Goal: Contribute content: Add original content to the website for others to see

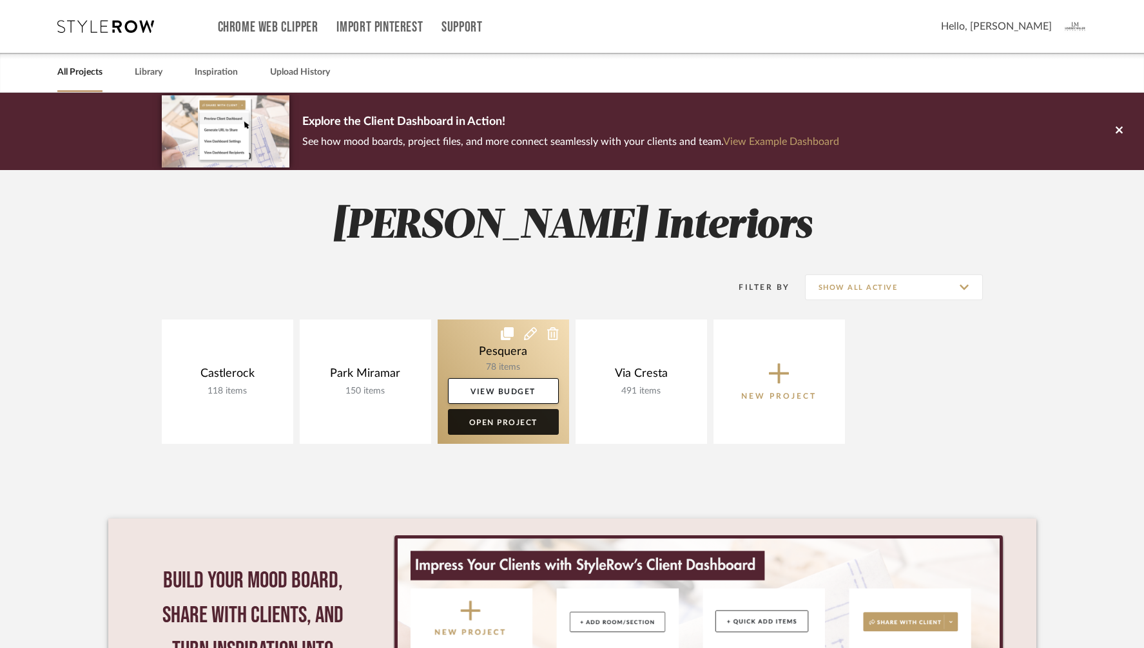
click at [488, 420] on link "Open Project" at bounding box center [503, 422] width 111 height 26
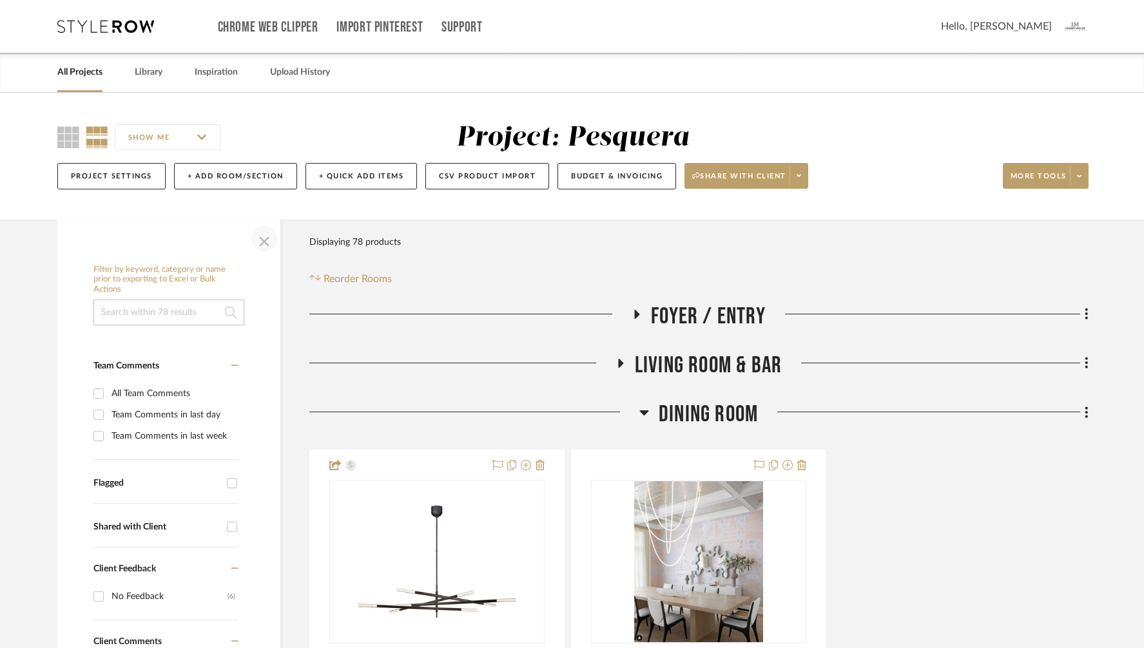
click at [264, 233] on span "button" at bounding box center [264, 239] width 31 height 31
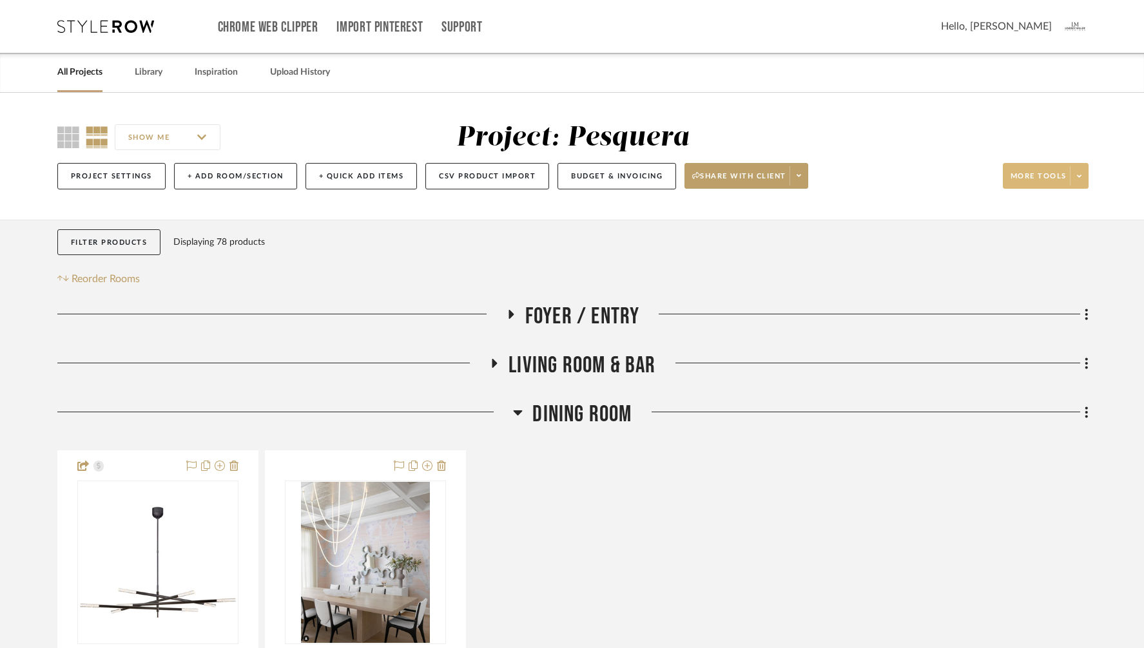
click at [1079, 178] on icon at bounding box center [1079, 176] width 5 height 7
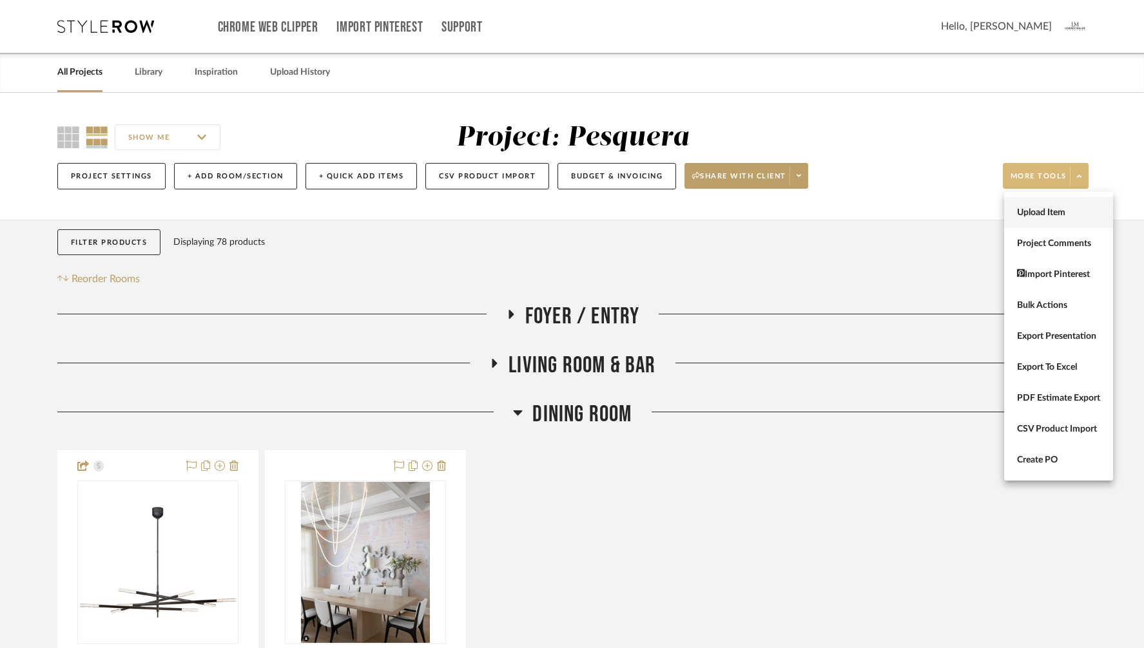
click at [1051, 215] on span "Upload Item" at bounding box center [1058, 213] width 83 height 11
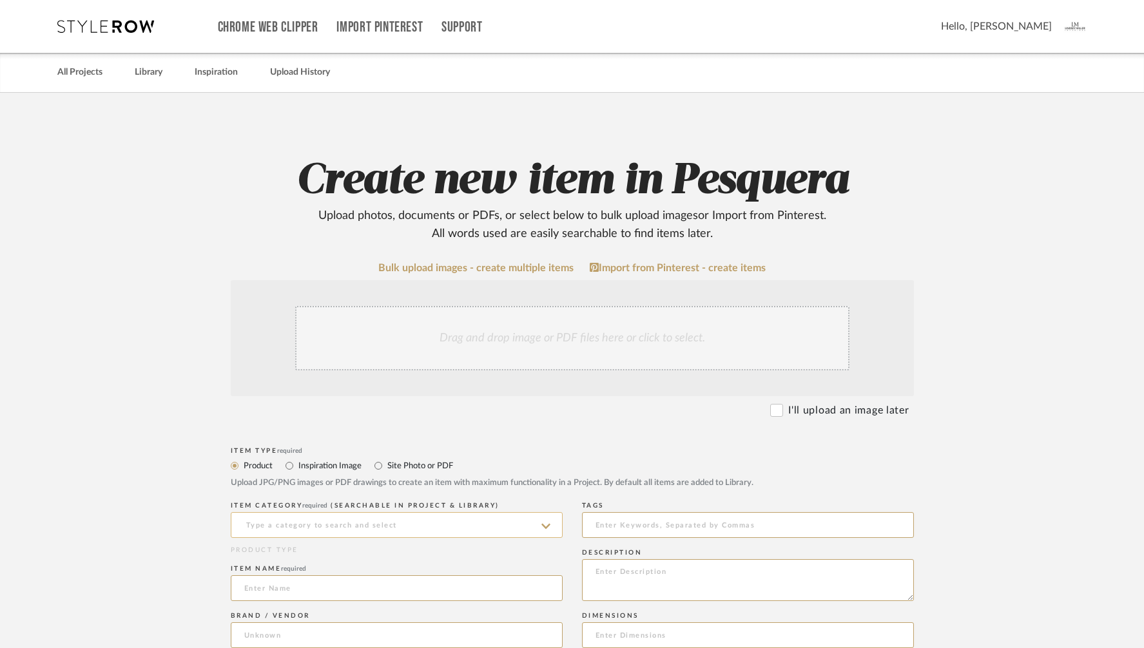
click at [295, 522] on input at bounding box center [397, 525] width 332 height 26
type input "c"
click at [266, 557] on span "Chandeliers" at bounding box center [275, 557] width 62 height 9
type input "Chandeliers"
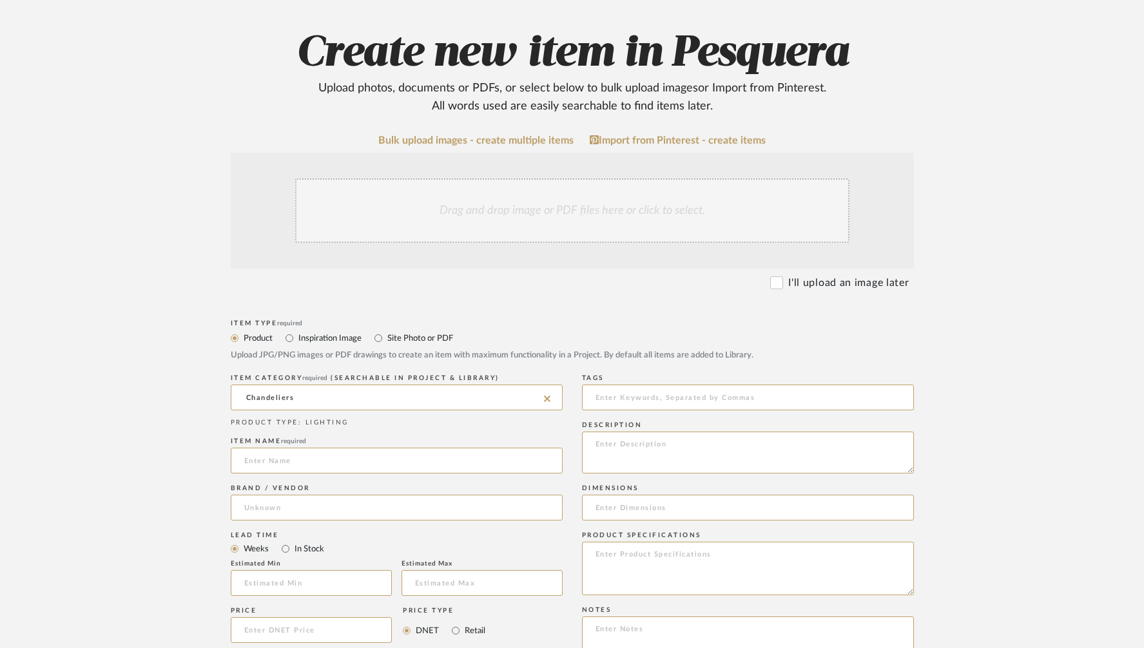
scroll to position [136, 0]
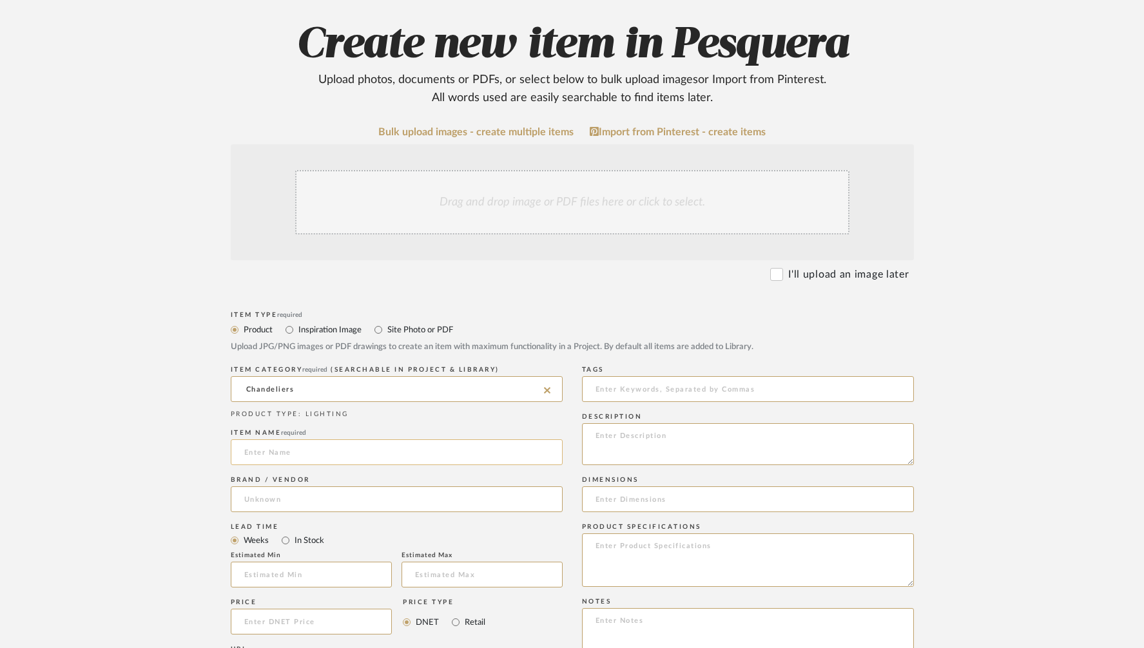
click at [297, 457] on input at bounding box center [397, 453] width 332 height 26
paste input "Junio 10-Light Chandelier in Hand-Rubbed Antique Brass with"
type input "Junio 10-Light Chandelier in Hand-Rubbed Antique Brass with clear glass"
click at [305, 497] on input at bounding box center [397, 500] width 332 height 26
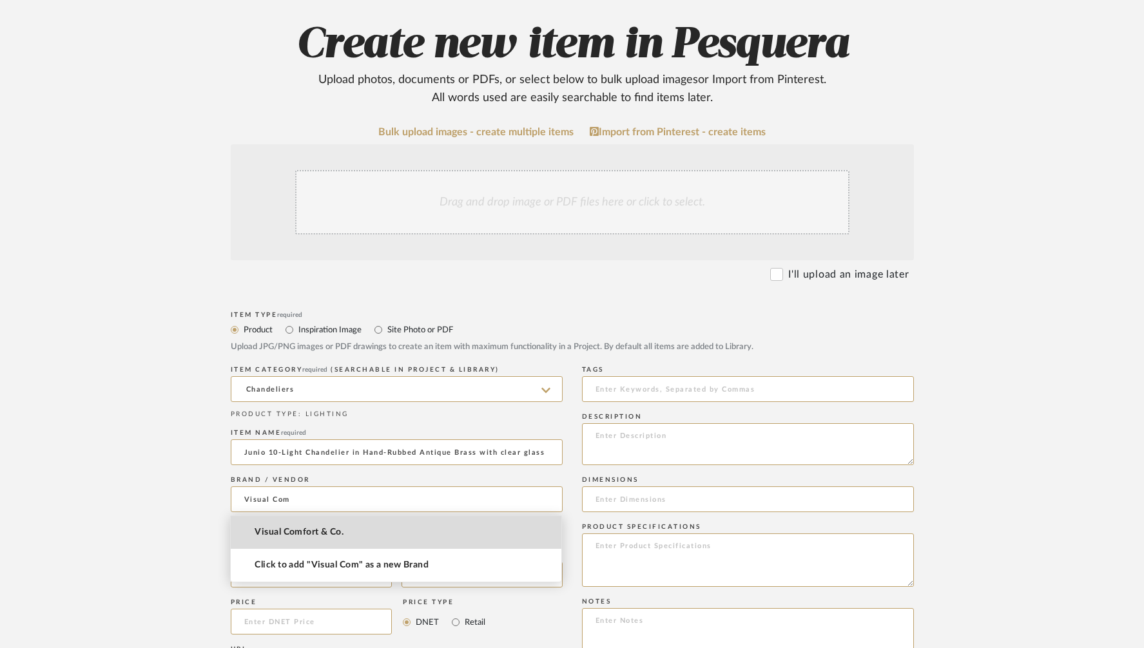
click at [292, 532] on span "Visual Comfort & Co." at bounding box center [299, 532] width 89 height 11
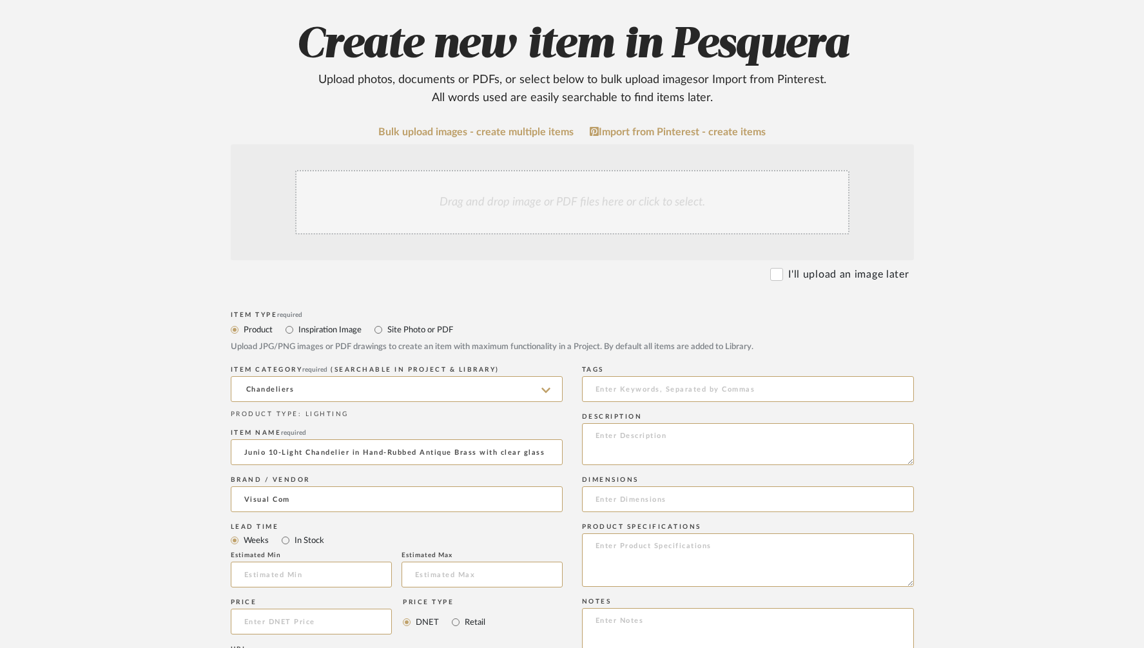
type input "Visual Comfort & Co."
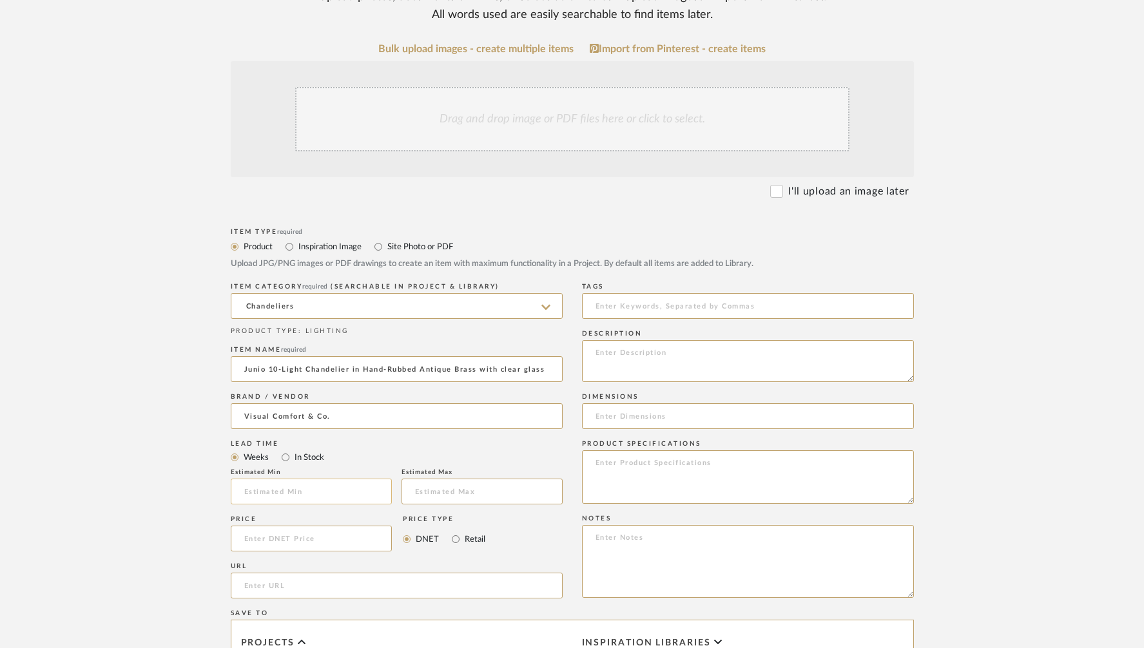
scroll to position [273, 0]
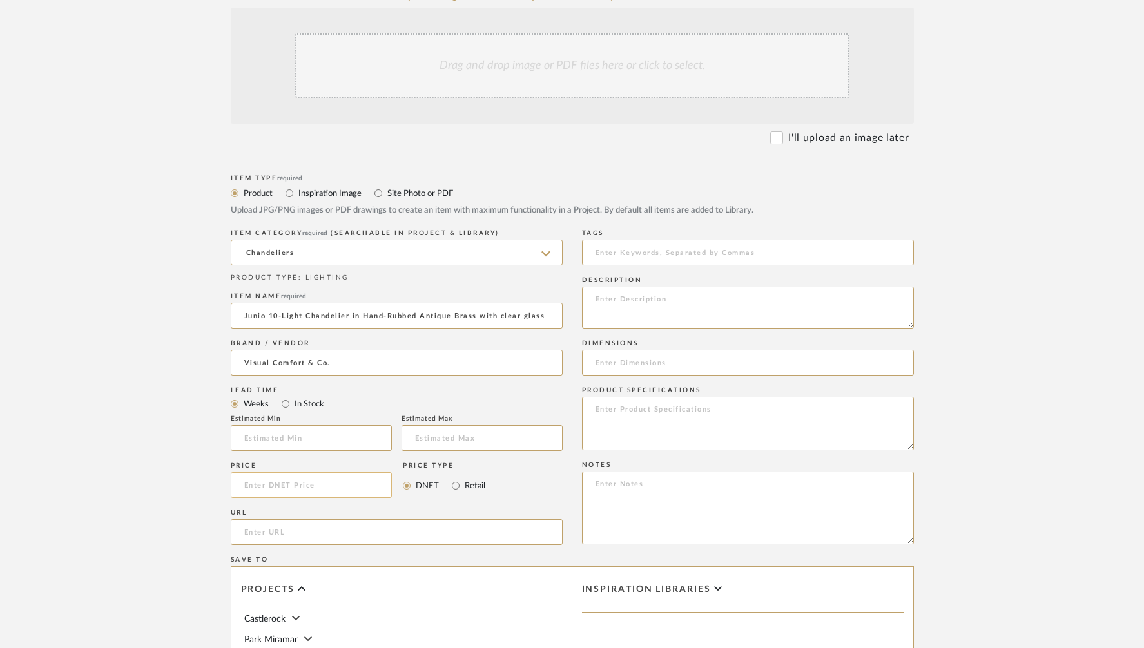
click at [322, 487] on input at bounding box center [312, 485] width 162 height 26
type input "$5,199.20"
click at [573, 475] on div "Item Type required Product Inspiration Image Site Photo or PDF Upload JPG/PNG i…" at bounding box center [572, 547] width 683 height 753
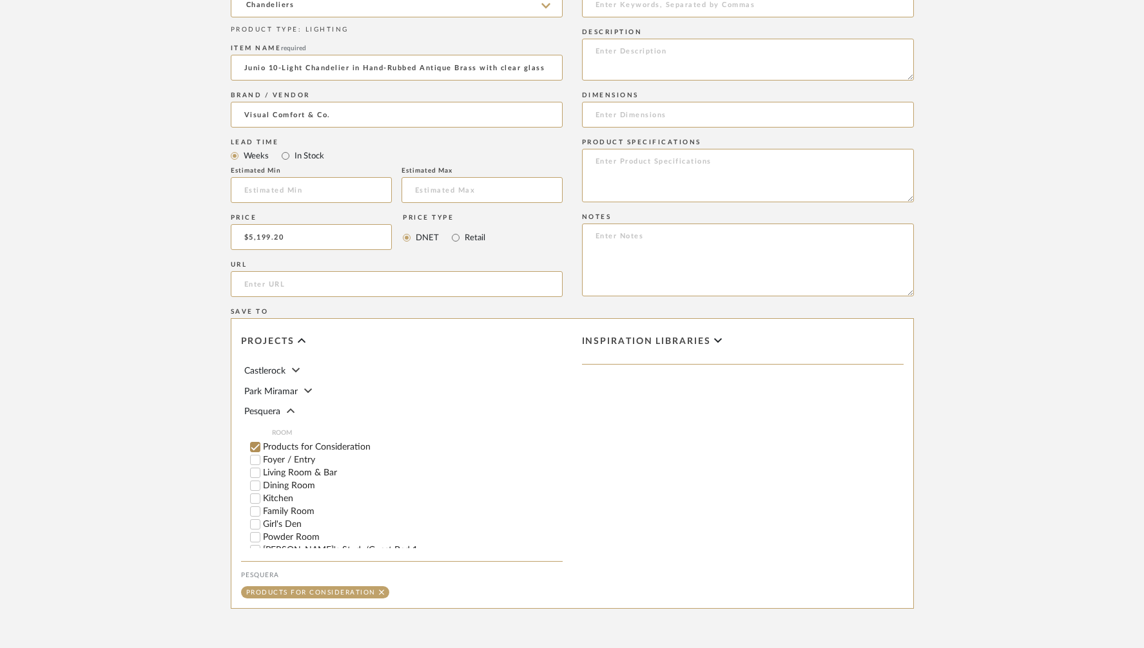
scroll to position [523, 0]
click at [255, 456] on input "Foyer / Entry" at bounding box center [255, 458] width 13 height 13
checkbox input "false"
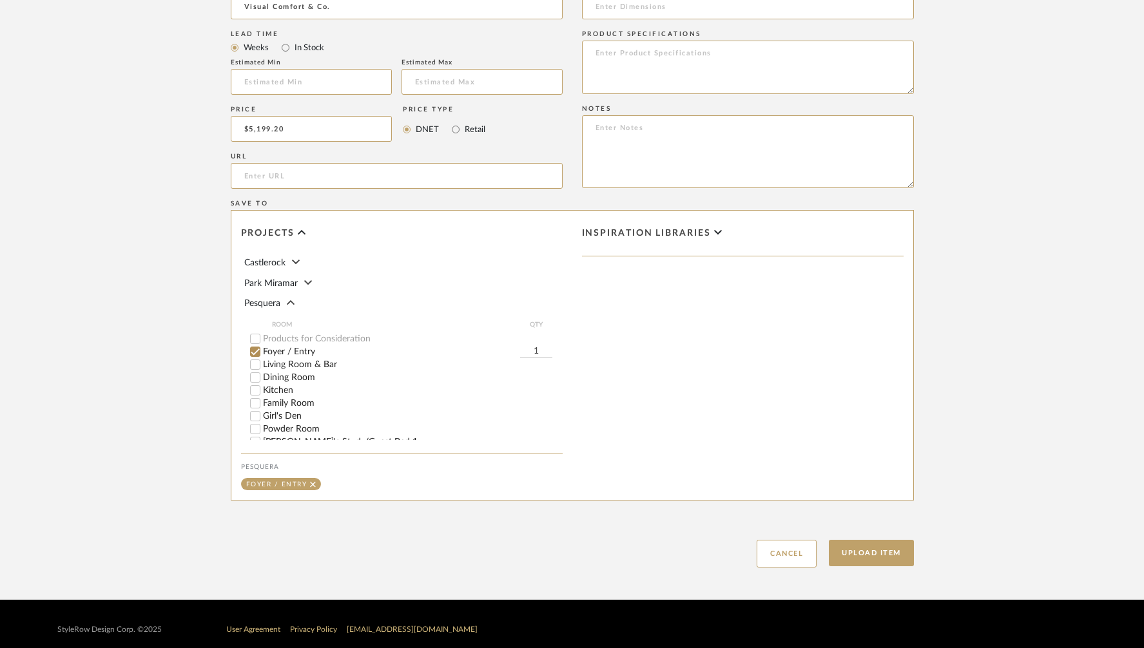
scroll to position [639, 0]
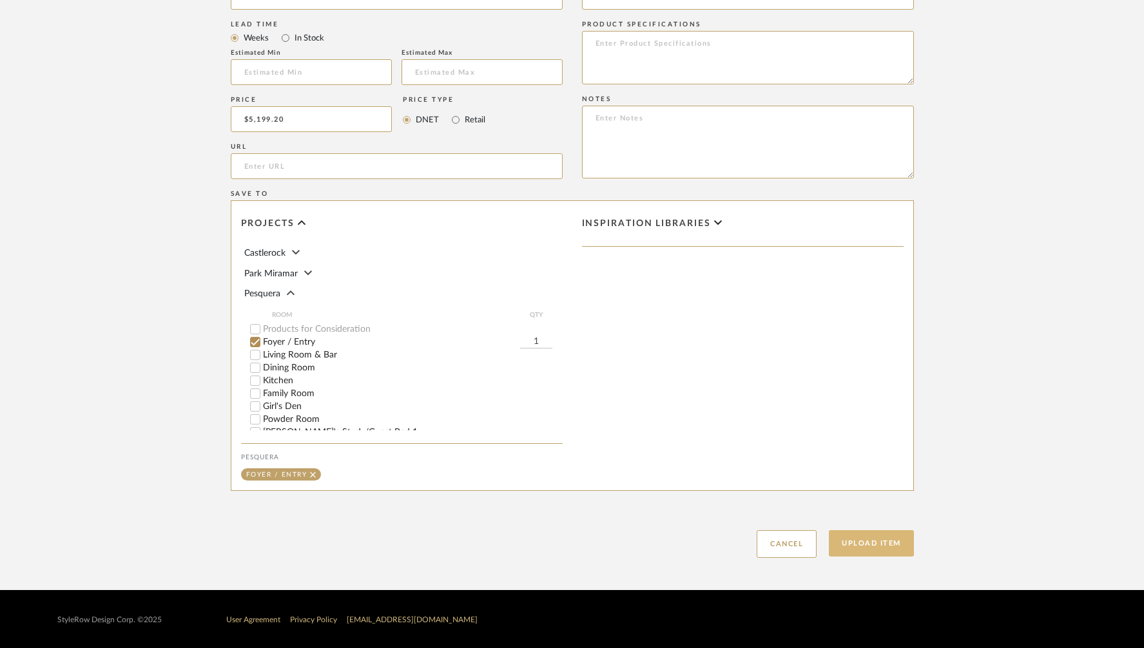
click at [864, 545] on button "Upload Item" at bounding box center [871, 544] width 85 height 26
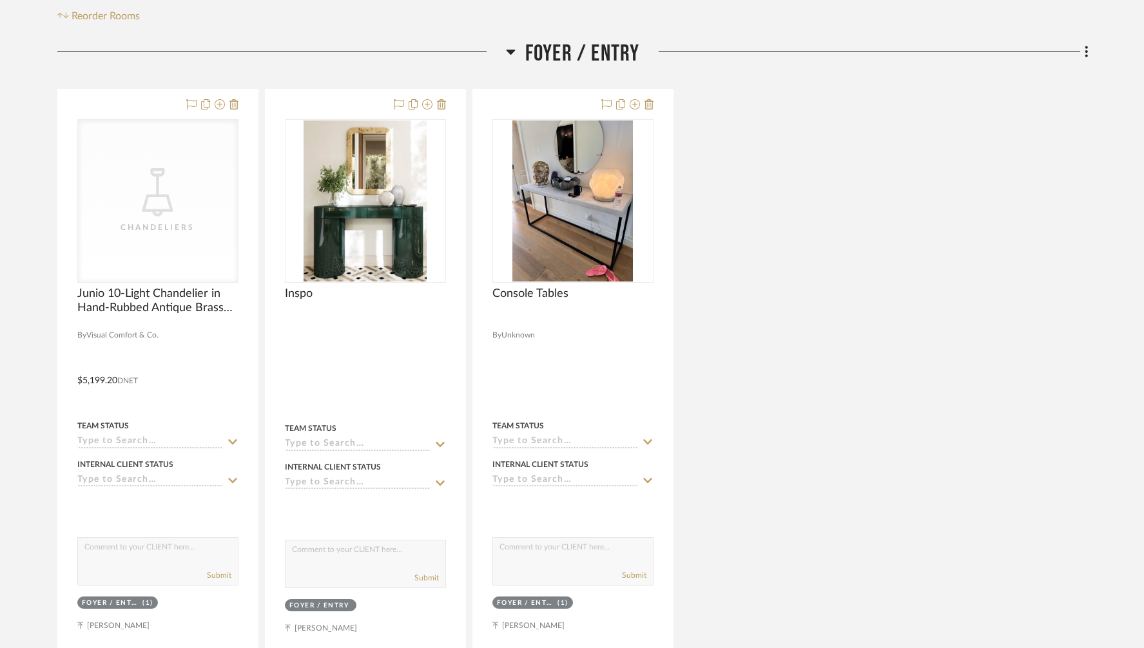
scroll to position [303, 0]
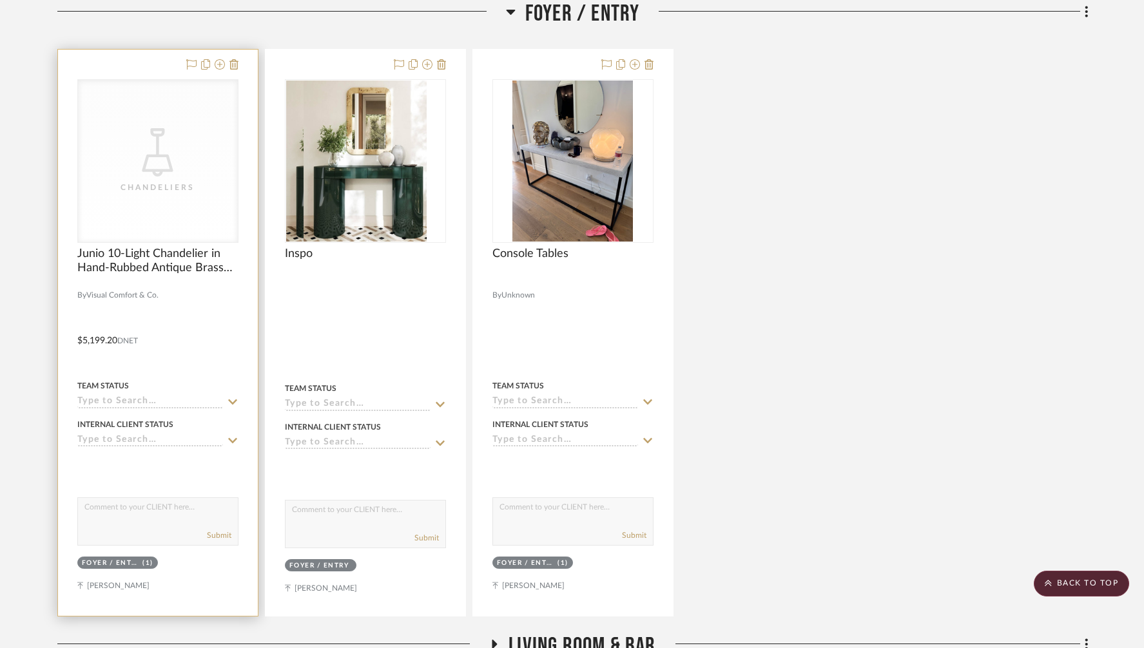
click at [0, 0] on div "CategoryIconLighting Created with Sketch. [GEOGRAPHIC_DATA]" at bounding box center [0, 0] width 0 height 0
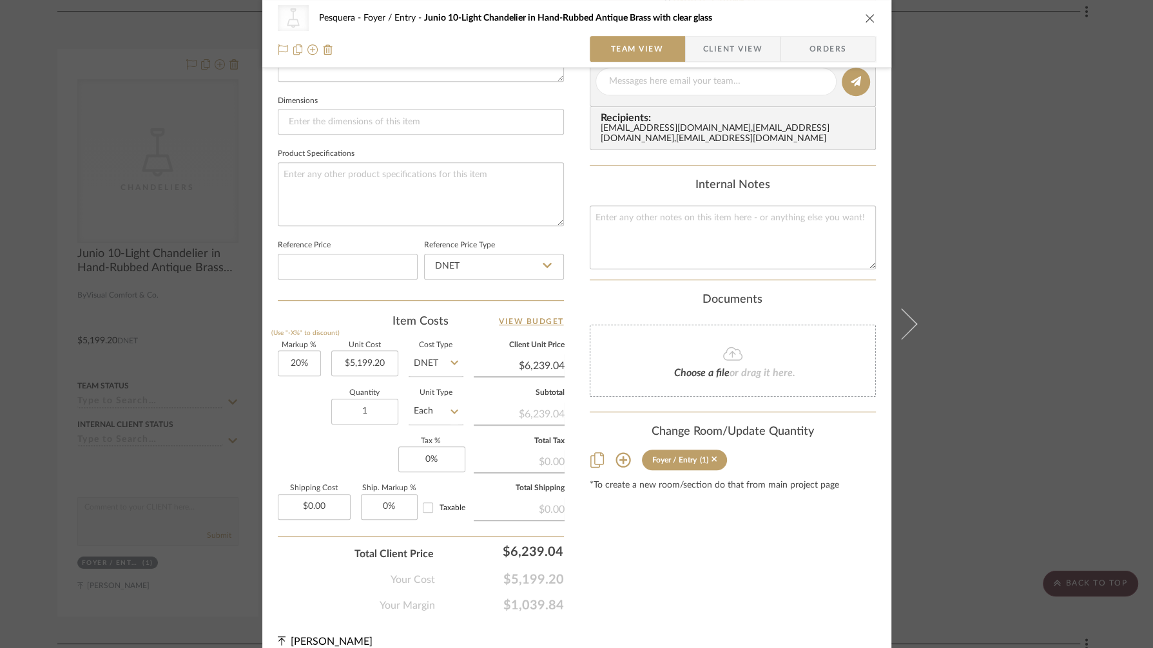
scroll to position [545, 0]
